Goal: Transaction & Acquisition: Obtain resource

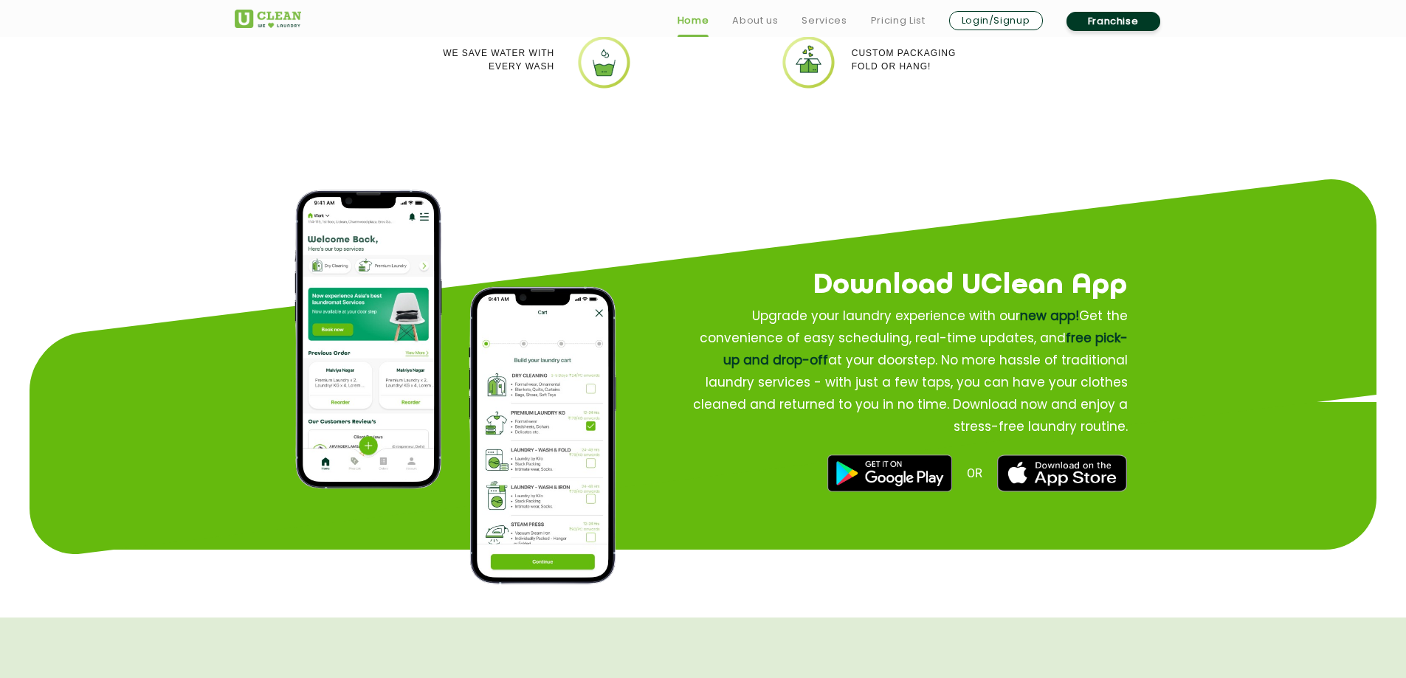
scroll to position [2214, 0]
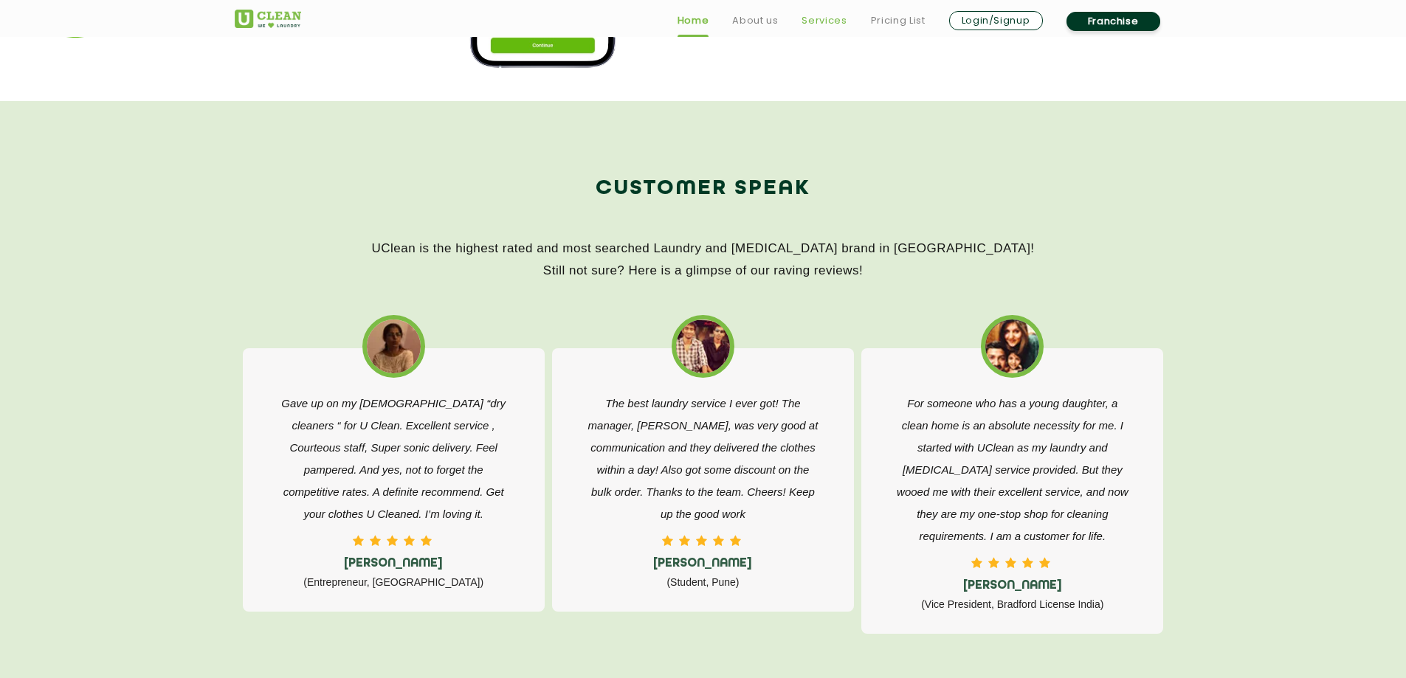
click at [829, 24] on link "Services" at bounding box center [824, 21] width 45 height 18
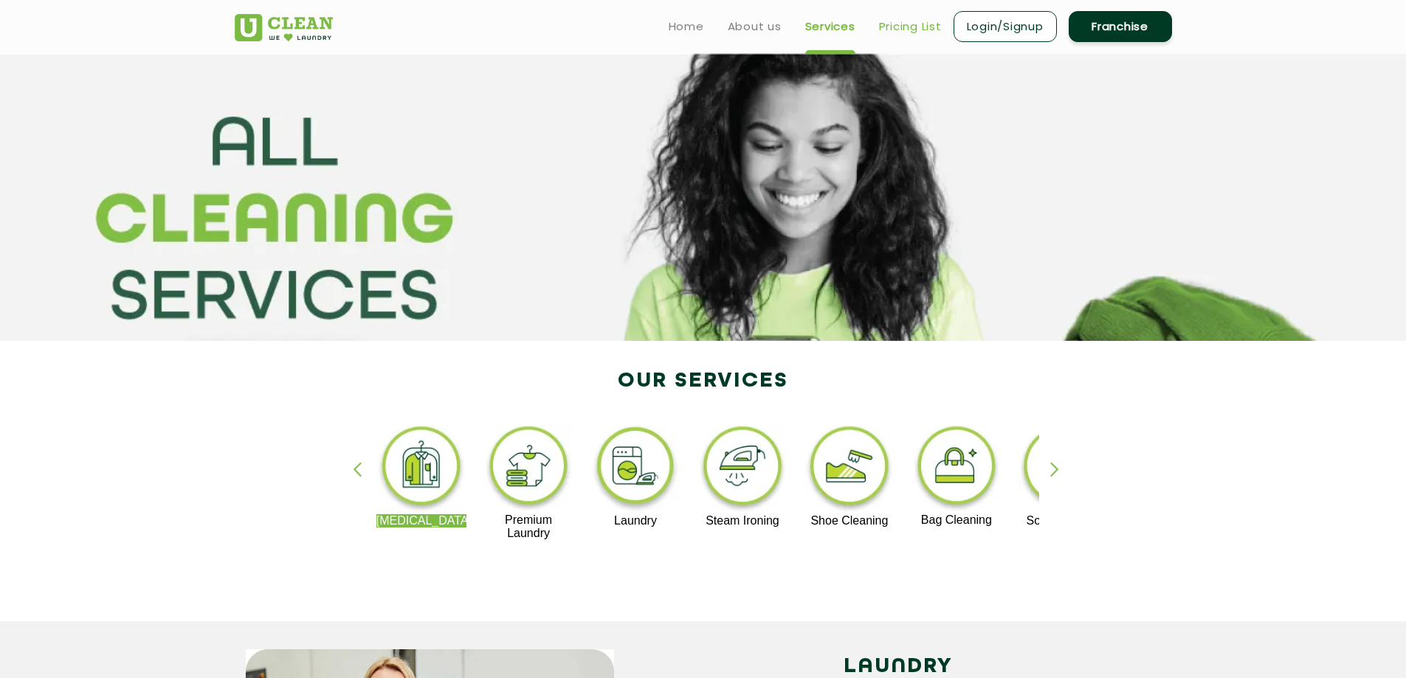
click at [913, 20] on link "Pricing List" at bounding box center [910, 27] width 63 height 18
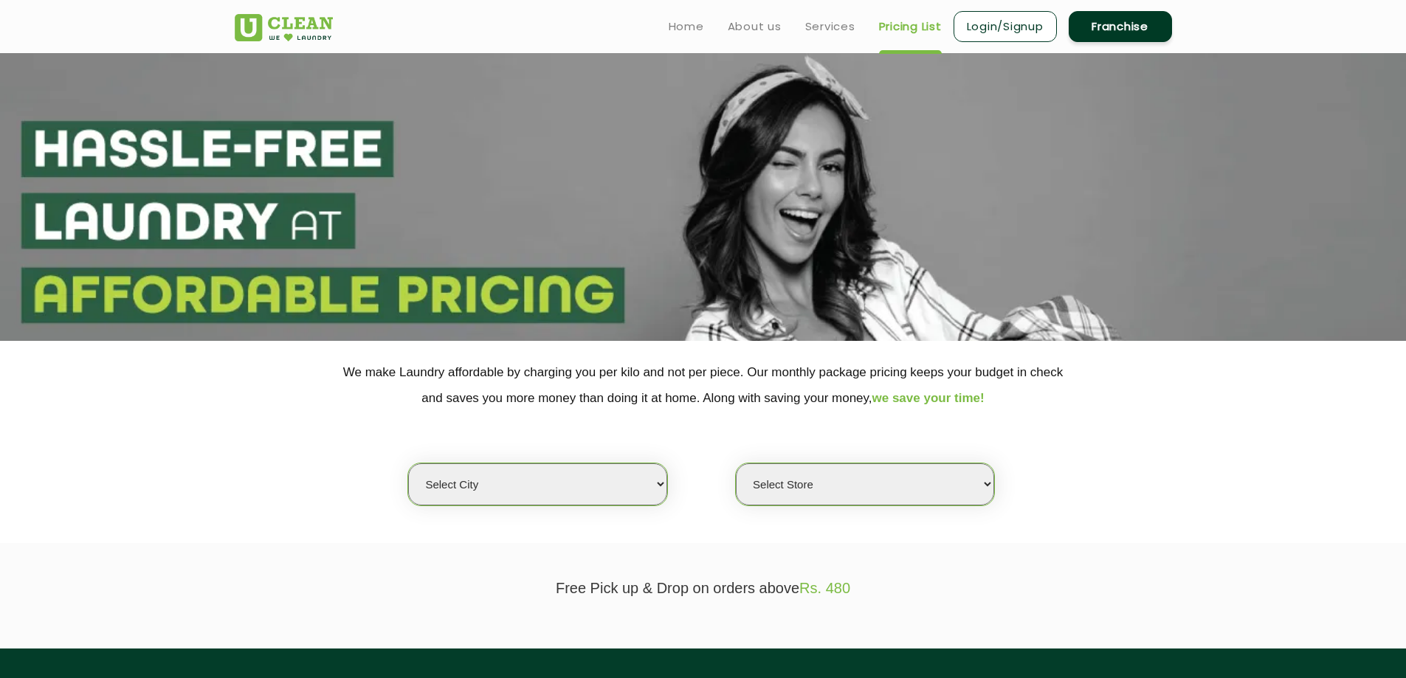
select select "0"
click at [569, 486] on select "Select city [GEOGRAPHIC_DATA] [GEOGRAPHIC_DATA] [GEOGRAPHIC_DATA] [GEOGRAPHIC_D…" at bounding box center [537, 485] width 258 height 42
click at [241, 412] on div "Select city [GEOGRAPHIC_DATA] [GEOGRAPHIC_DATA] [GEOGRAPHIC_DATA] [GEOGRAPHIC_D…" at bounding box center [704, 458] width 960 height 95
click at [1109, 24] on link "Franchise" at bounding box center [1120, 26] width 103 height 31
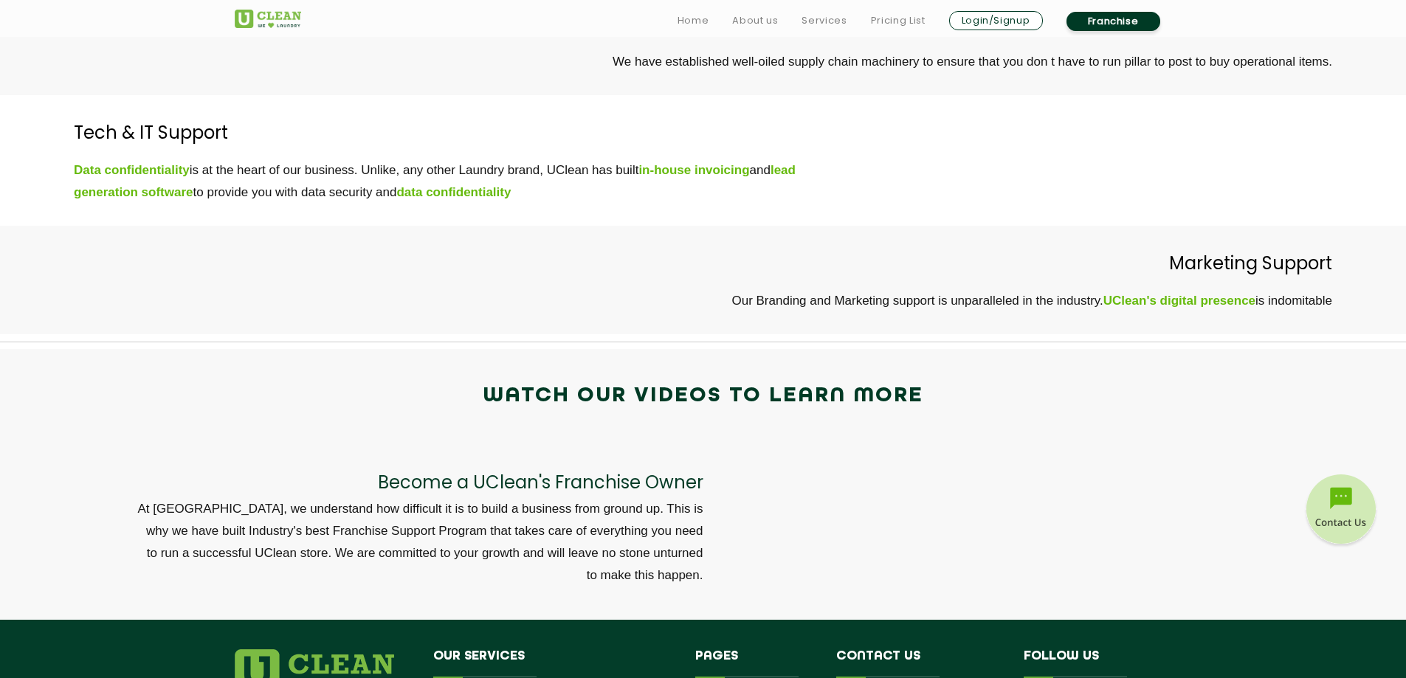
scroll to position [4798, 0]
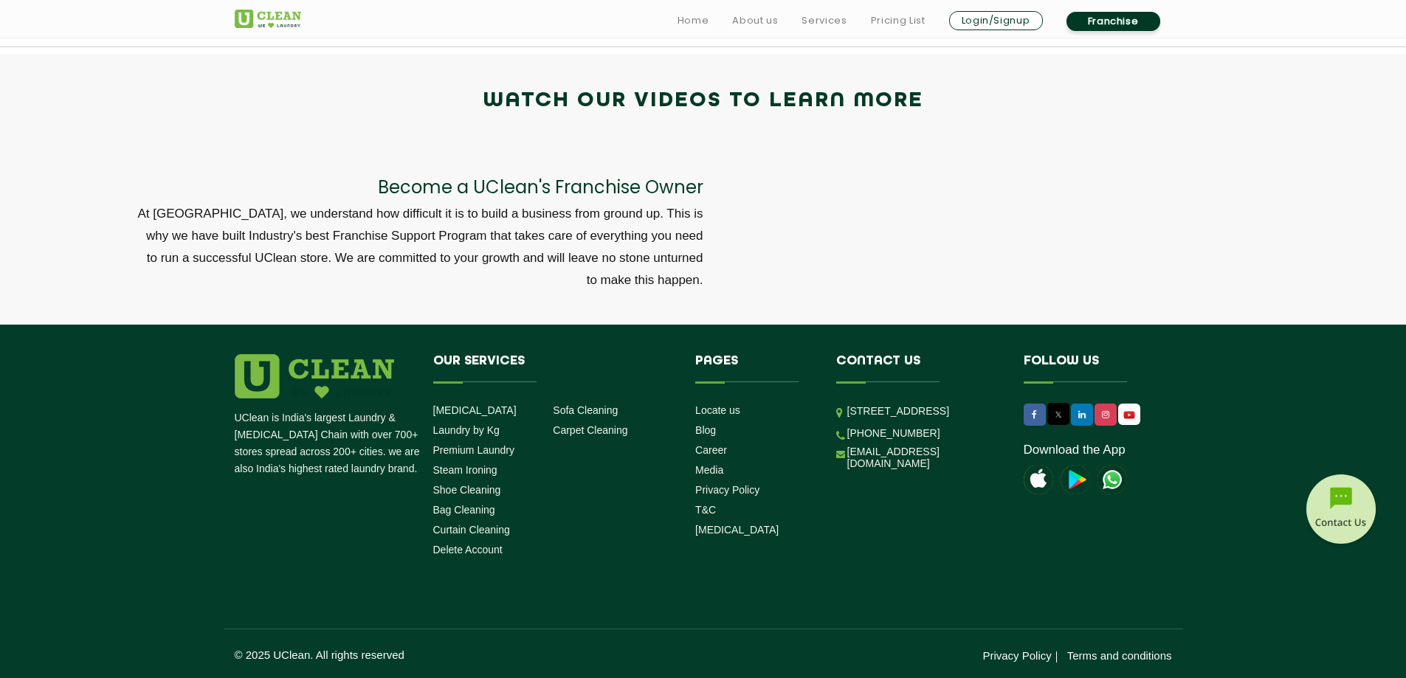
click at [613, 551] on li "Our Services [MEDICAL_DATA] Laundry by Kg Premium Laundry Steam Ironing Shoe Cl…" at bounding box center [553, 458] width 263 height 208
click at [991, 576] on div "UClean is India's largest Laundry & [MEDICAL_DATA] Chain with over 700+ stores …" at bounding box center [704, 508] width 960 height 309
